Goal: Find contact information: Obtain details needed to contact an individual or organization

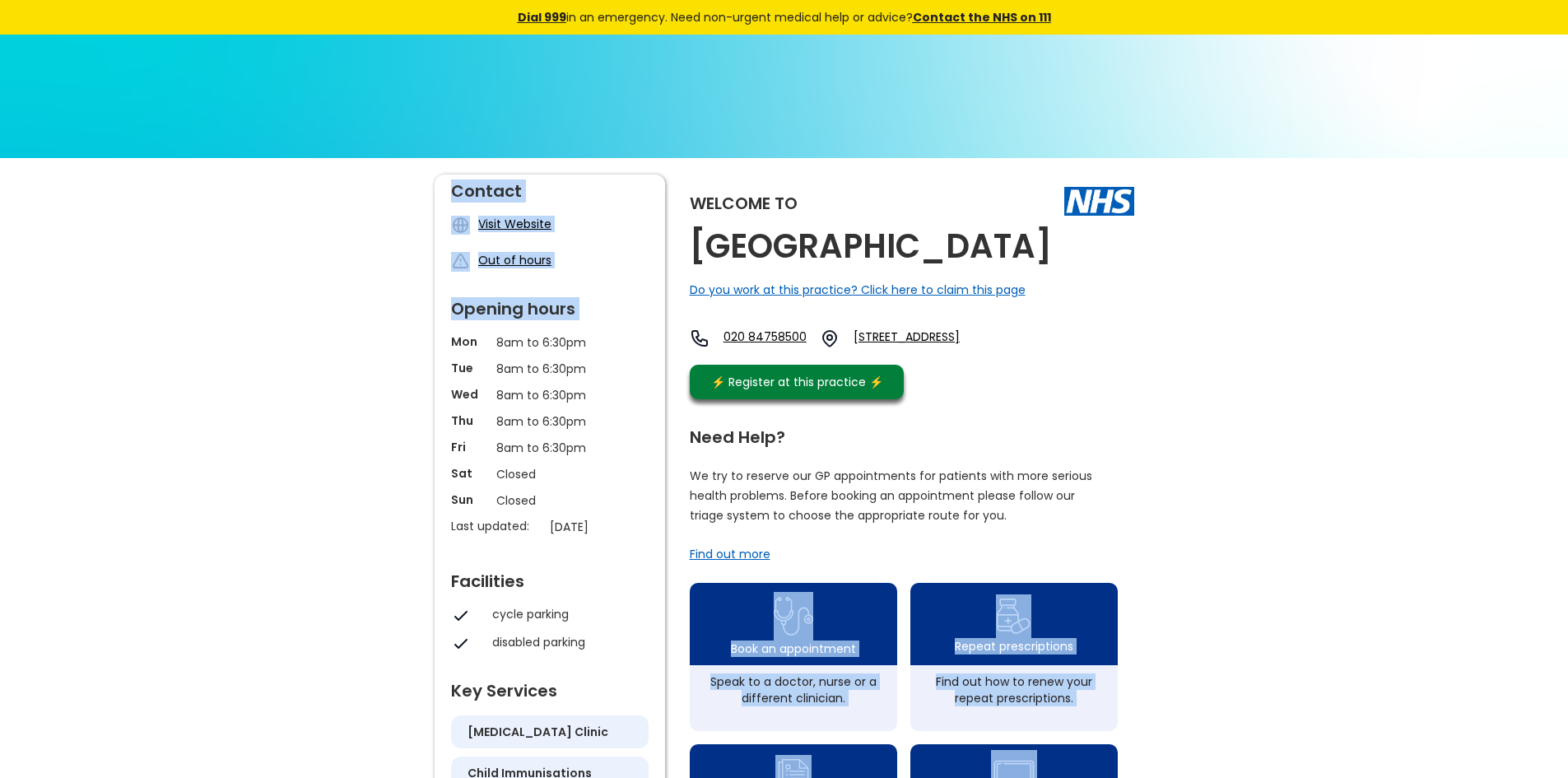
drag, startPoint x: 449, startPoint y: 341, endPoint x: 1268, endPoint y: 568, distance: 849.9
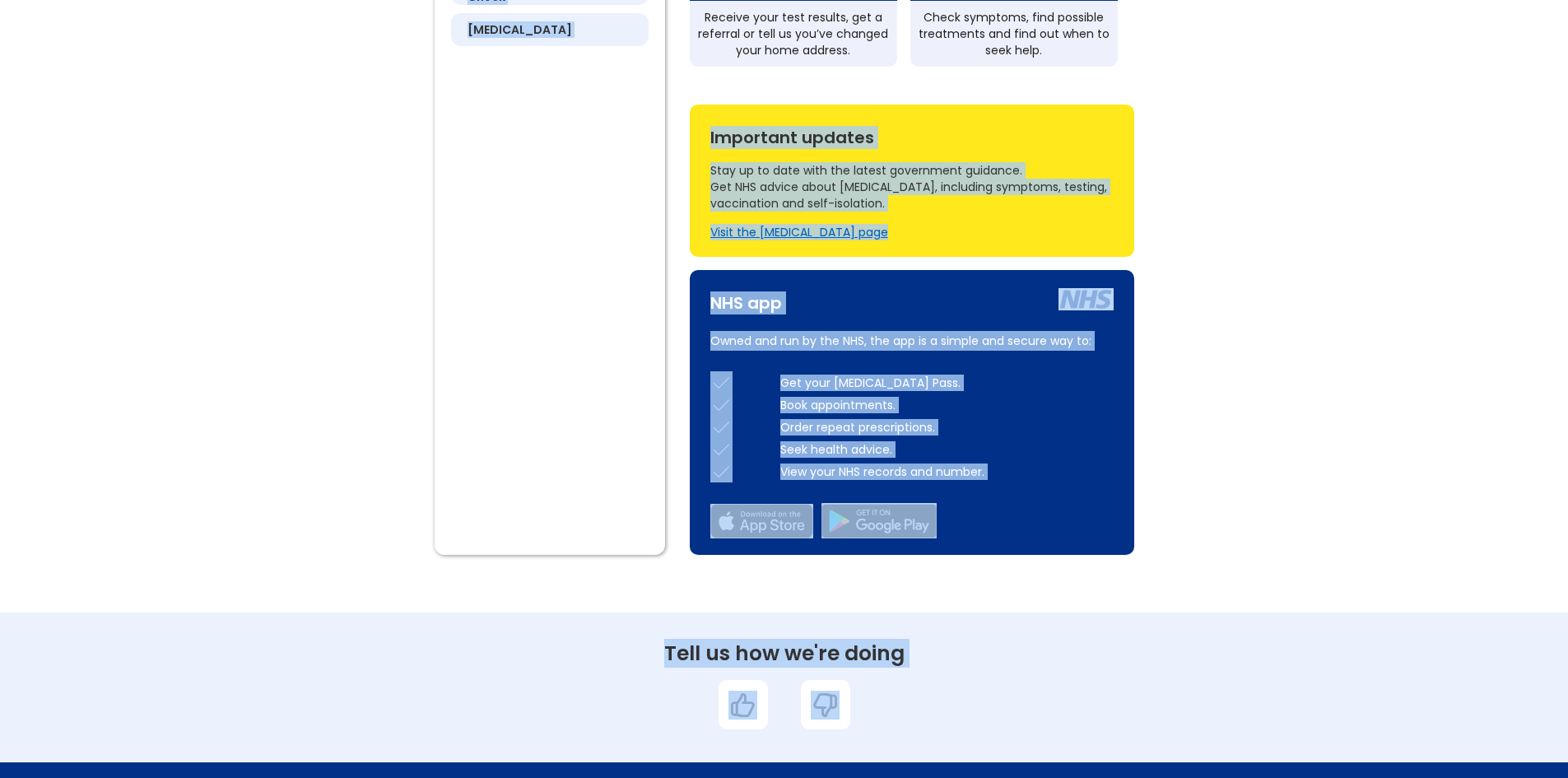
scroll to position [1028, 0]
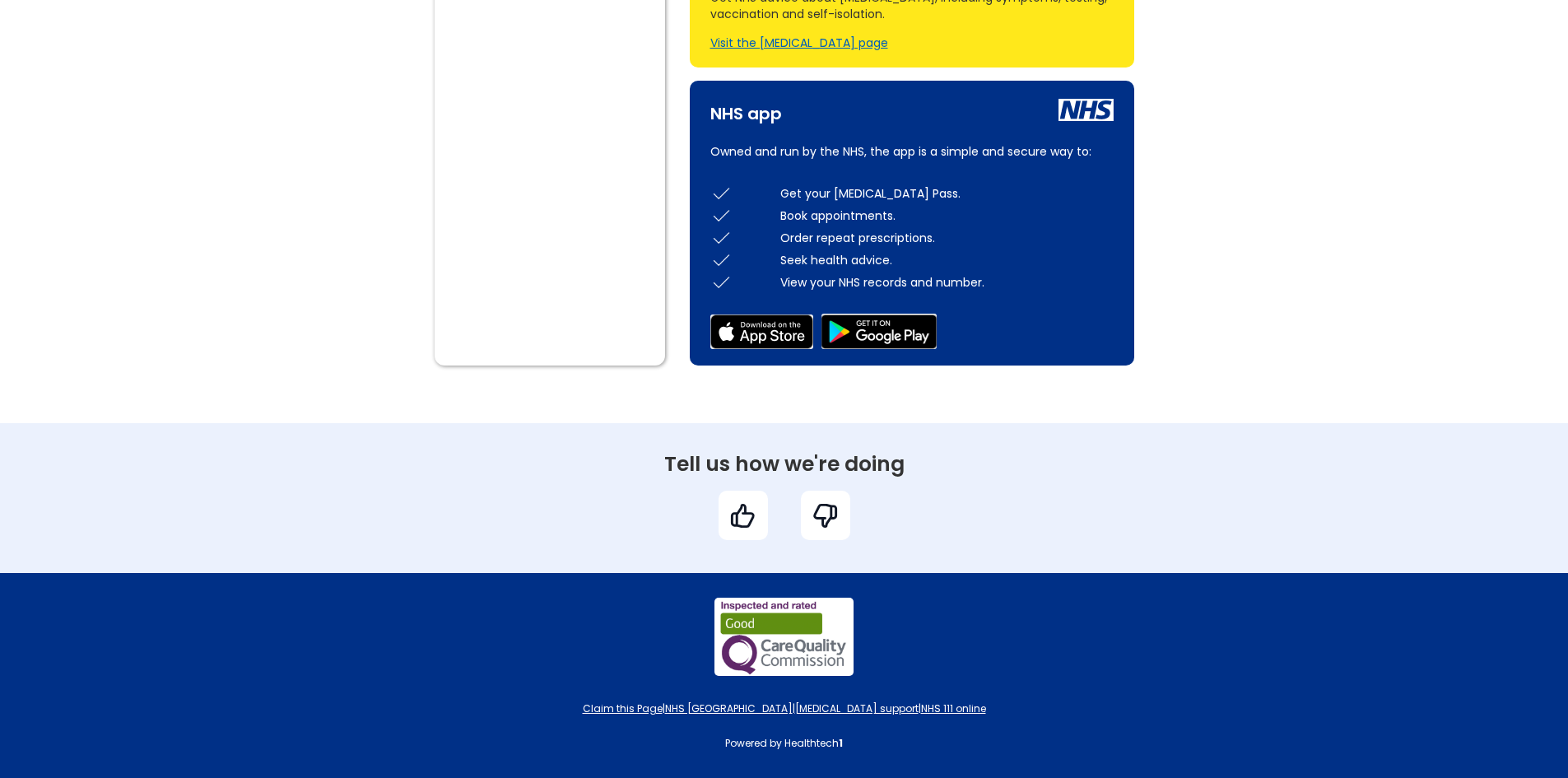
drag, startPoint x: 356, startPoint y: 199, endPoint x: 271, endPoint y: 385, distance: 204.5
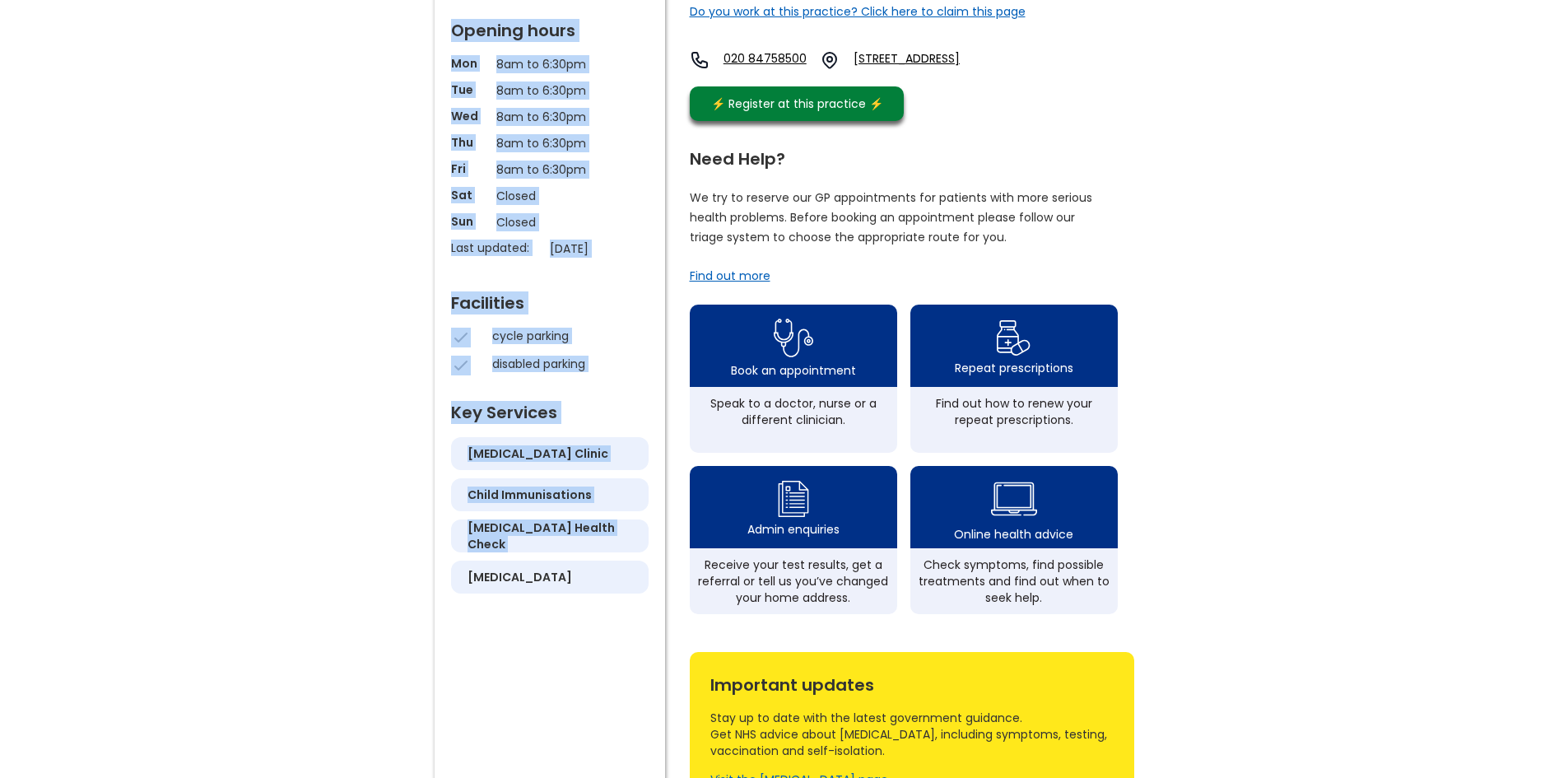
scroll to position [0, 0]
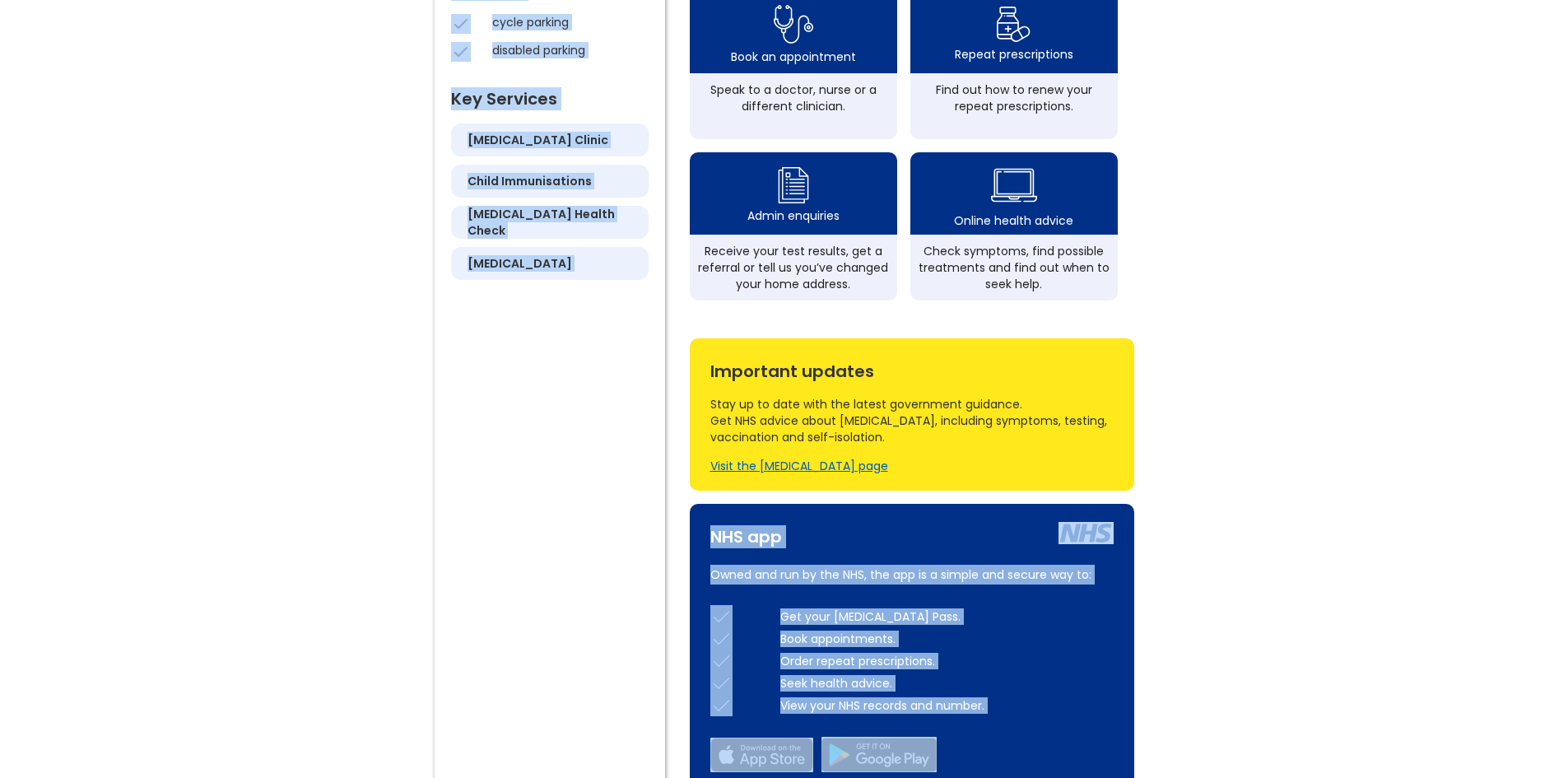
drag, startPoint x: 321, startPoint y: 187, endPoint x: 1239, endPoint y: 773, distance: 1089.1
click at [1239, 773] on div "Welcome to [GEOGRAPHIC_DATA] Do you work at this practice? Click here to claim …" at bounding box center [784, 206] width 1568 height 1280
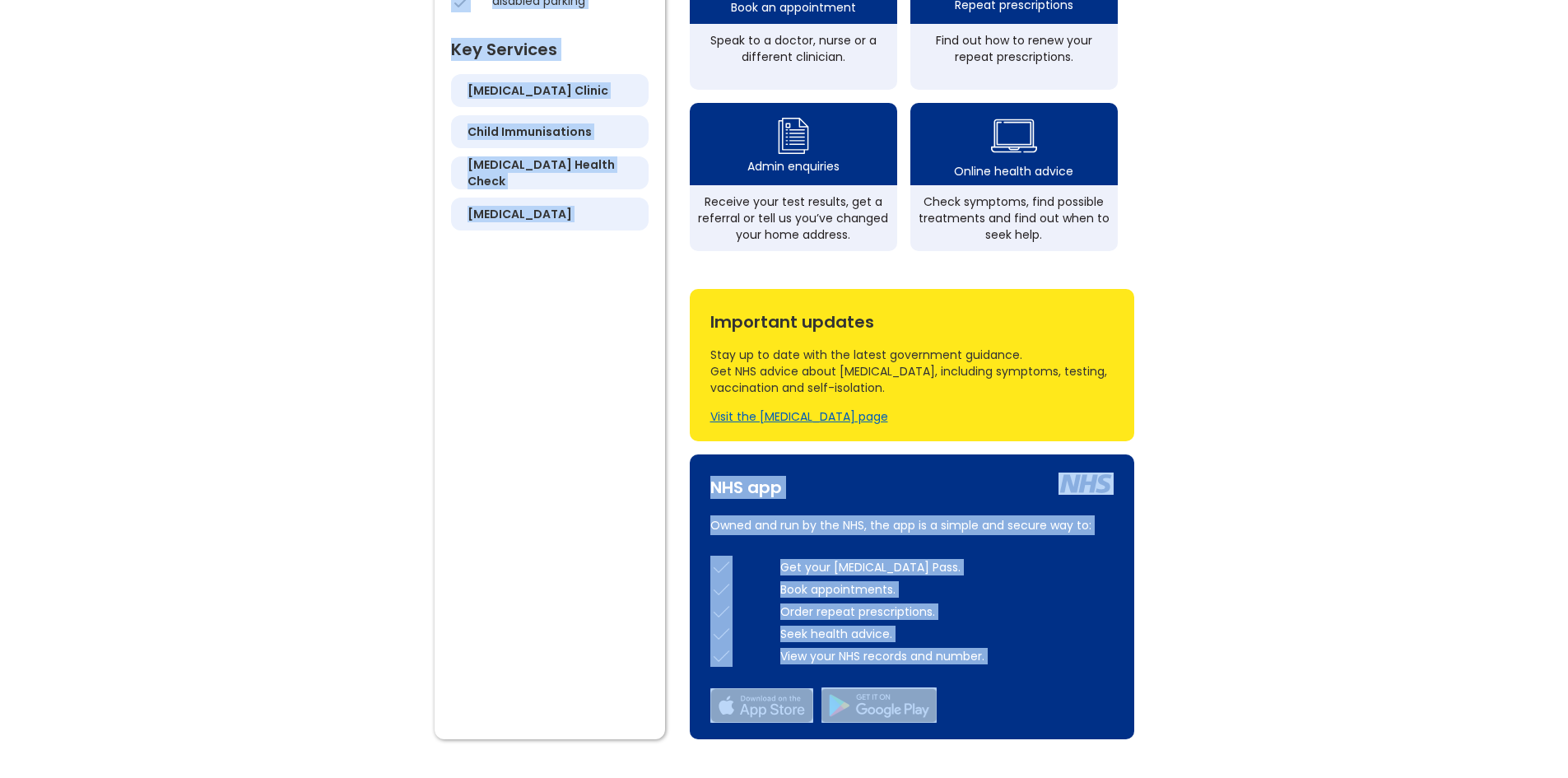
click at [385, 581] on div "Welcome to [GEOGRAPHIC_DATA] Do you work at this practice? Click here to claim …" at bounding box center [784, 156] width 1568 height 1280
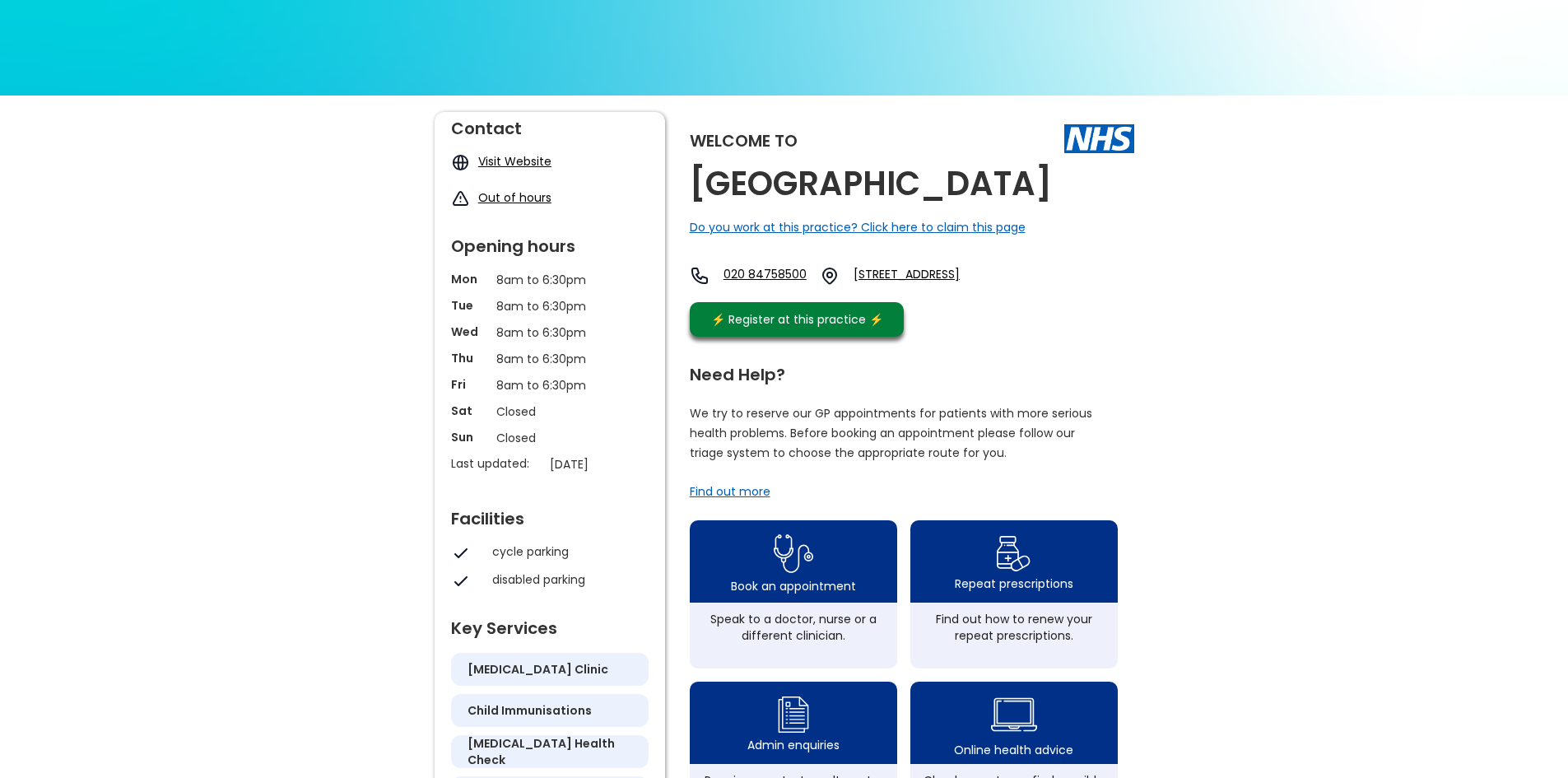
scroll to position [0, 0]
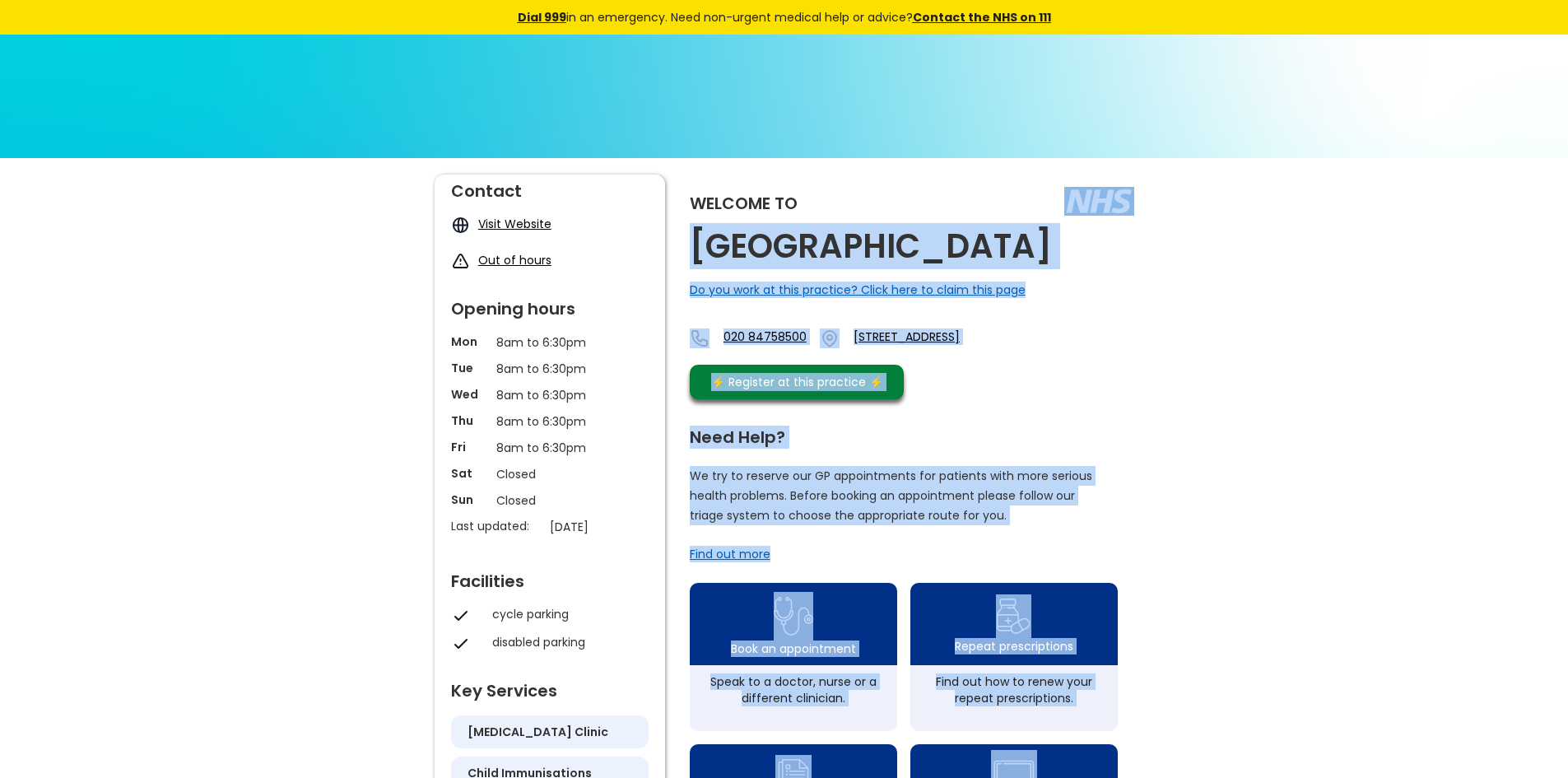
drag, startPoint x: 384, startPoint y: 180, endPoint x: 828, endPoint y: 173, distance: 444.1
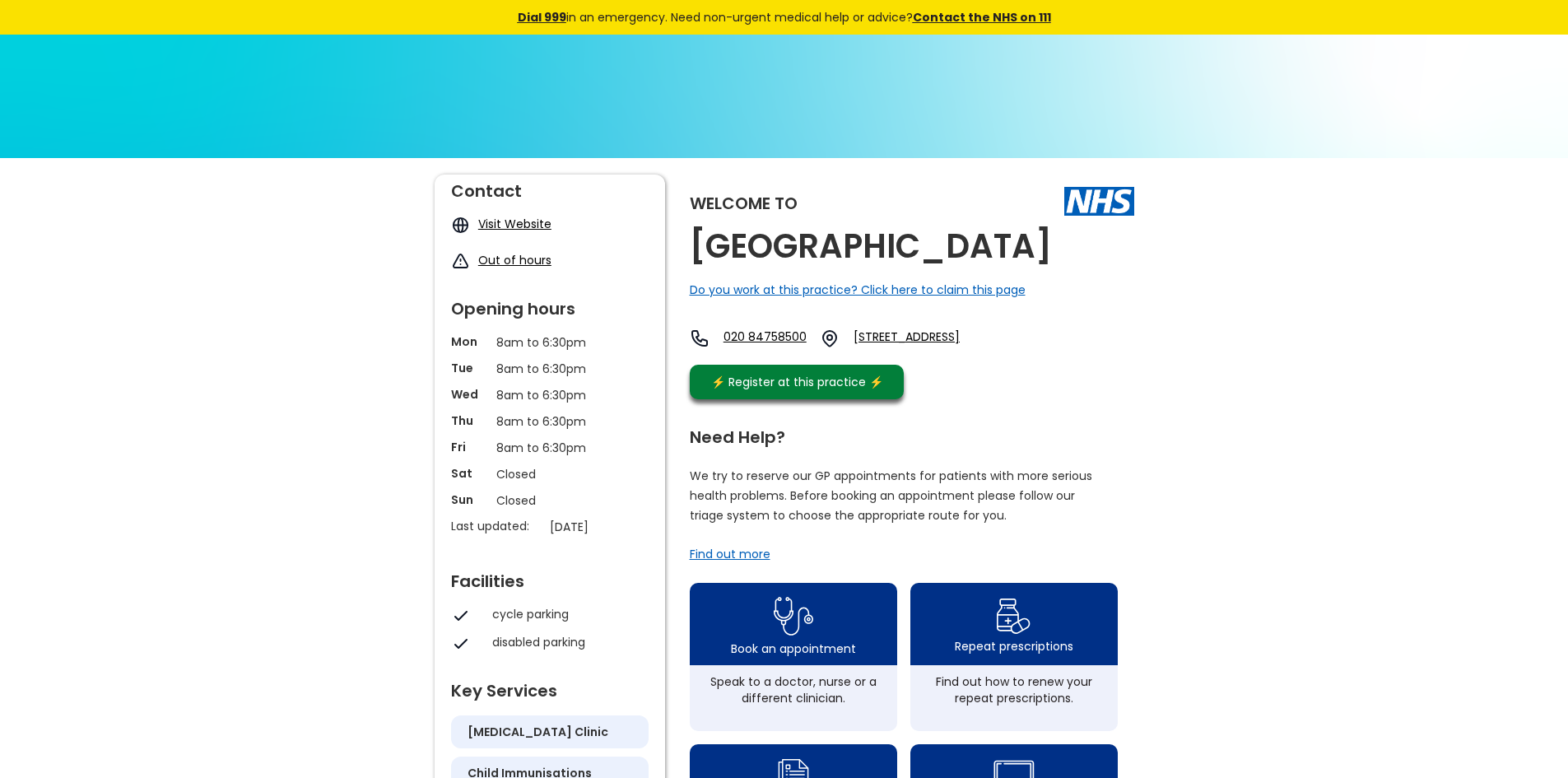
click at [759, 295] on div "Do you work at this practice? Click here to claim this page" at bounding box center [858, 290] width 336 height 16
click at [976, 108] on img at bounding box center [784, 476] width 1568 height 883
